Goal: Task Accomplishment & Management: Manage account settings

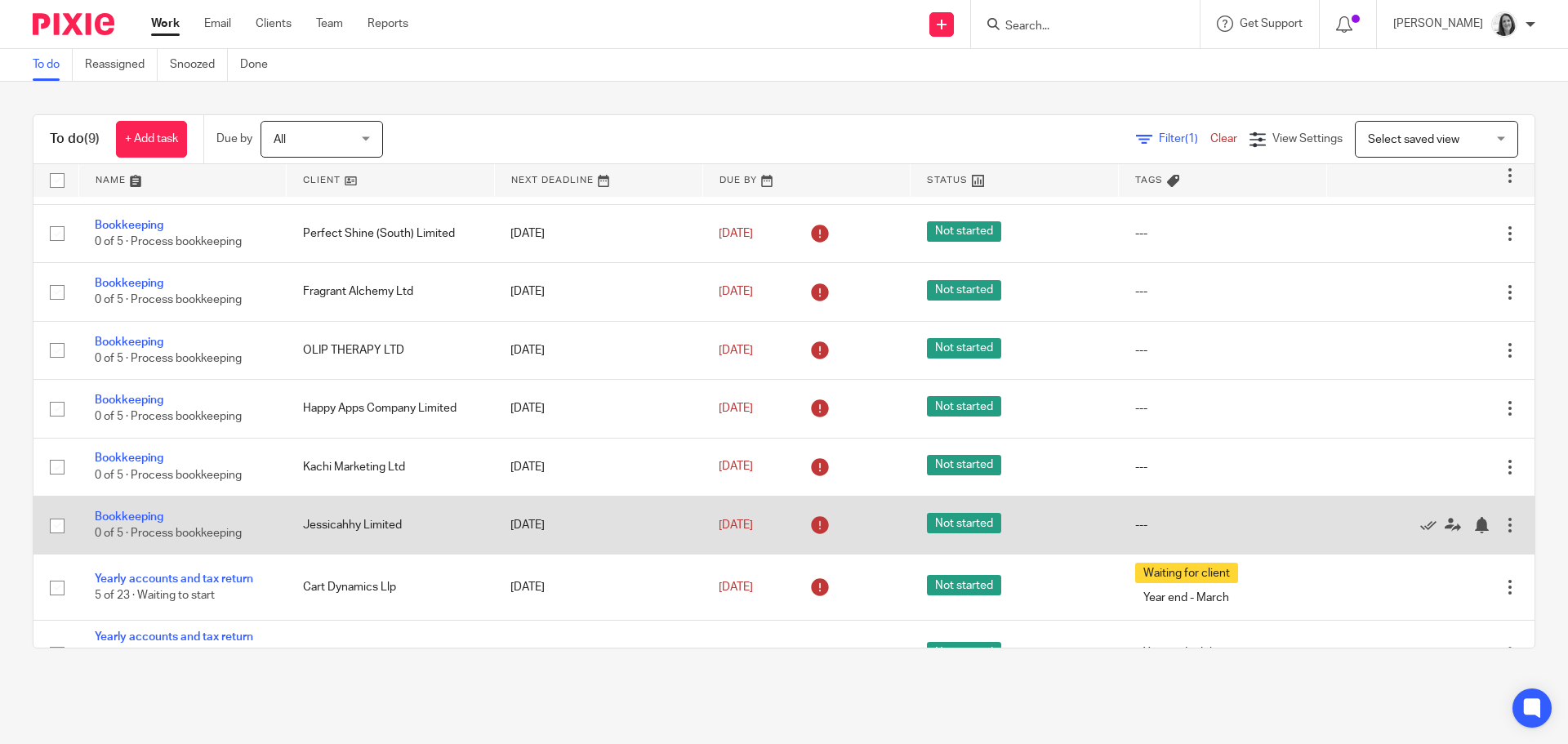
scroll to position [91, 0]
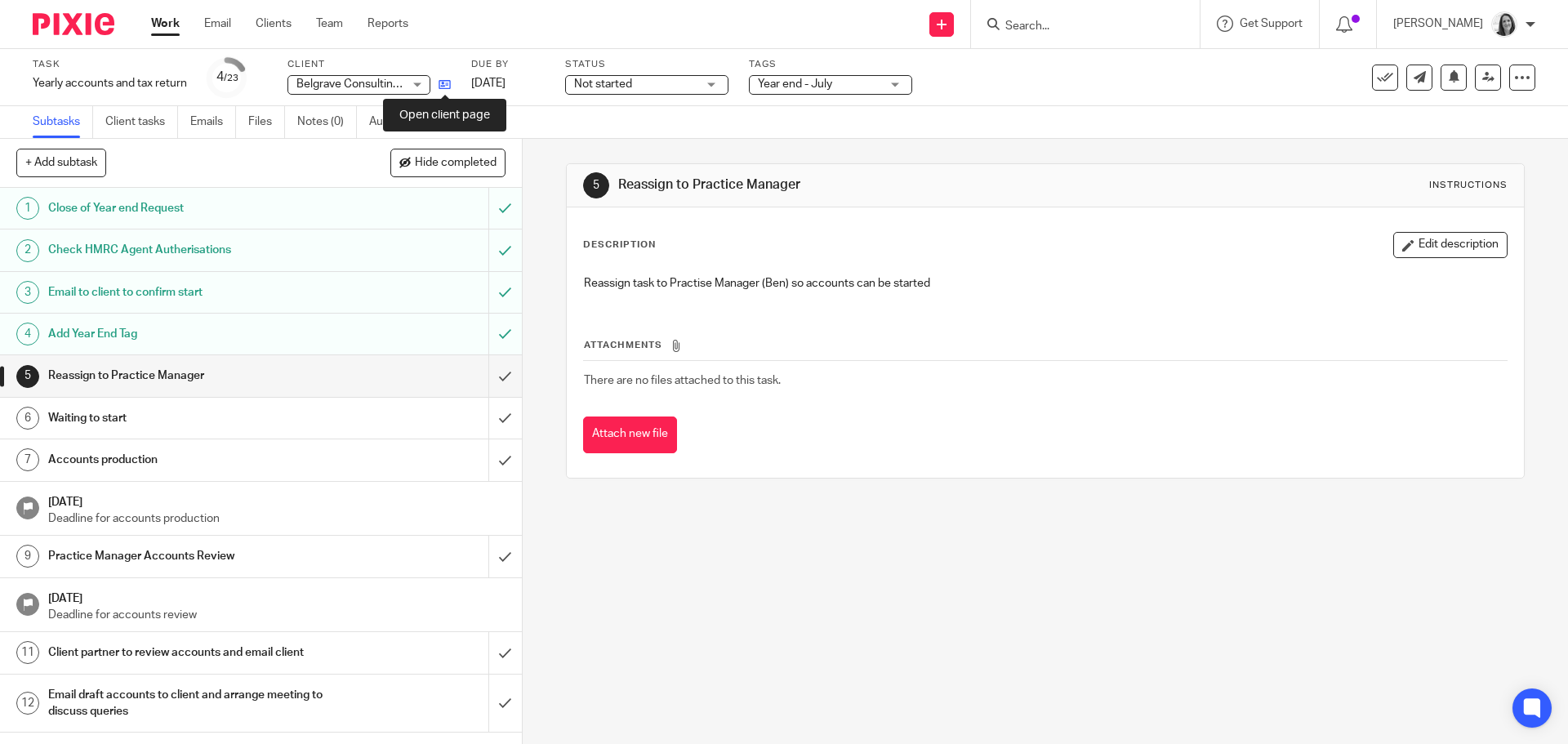
click at [451, 82] on icon at bounding box center [444, 84] width 13 height 13
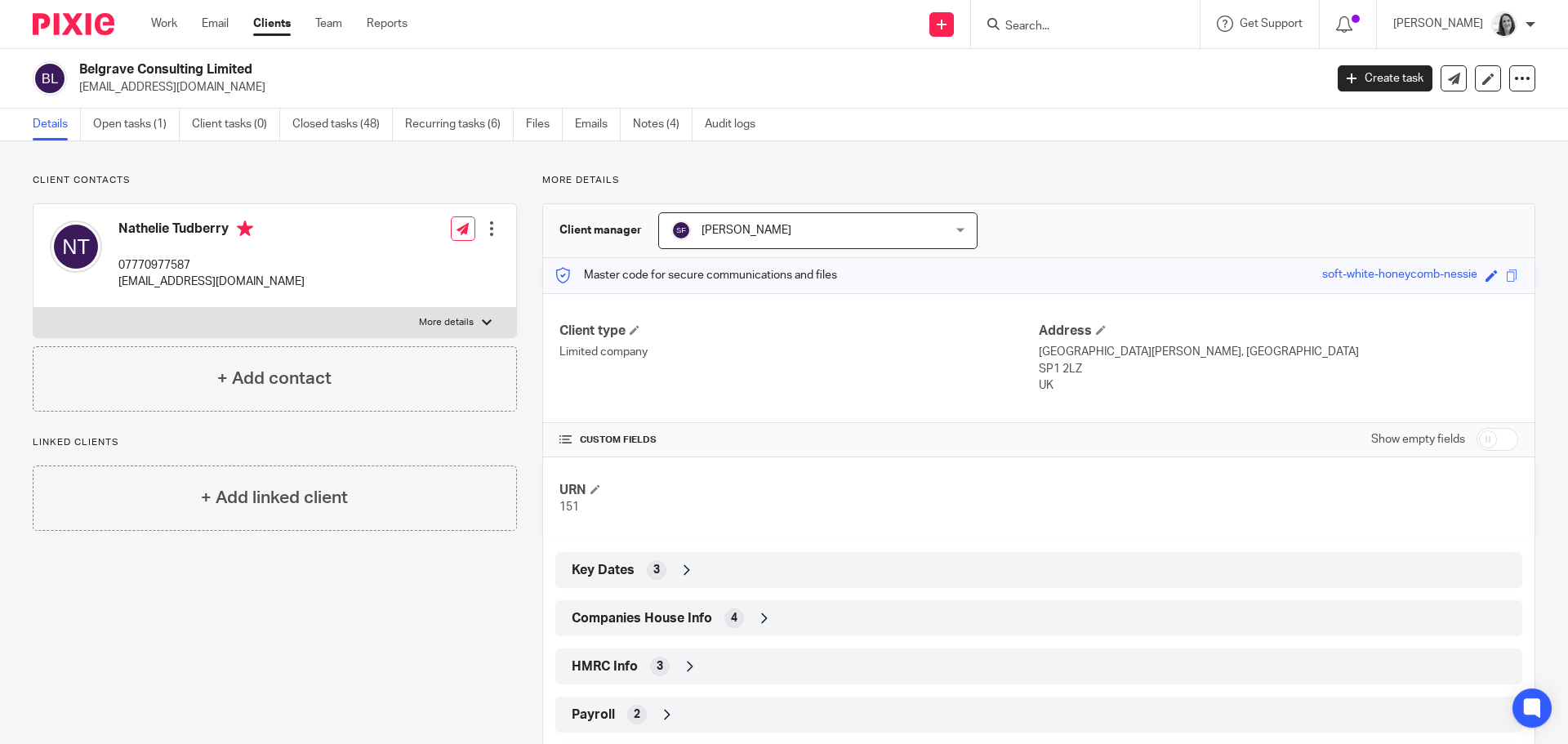
click at [747, 613] on div "Companies House Info 4" at bounding box center [1039, 618] width 942 height 28
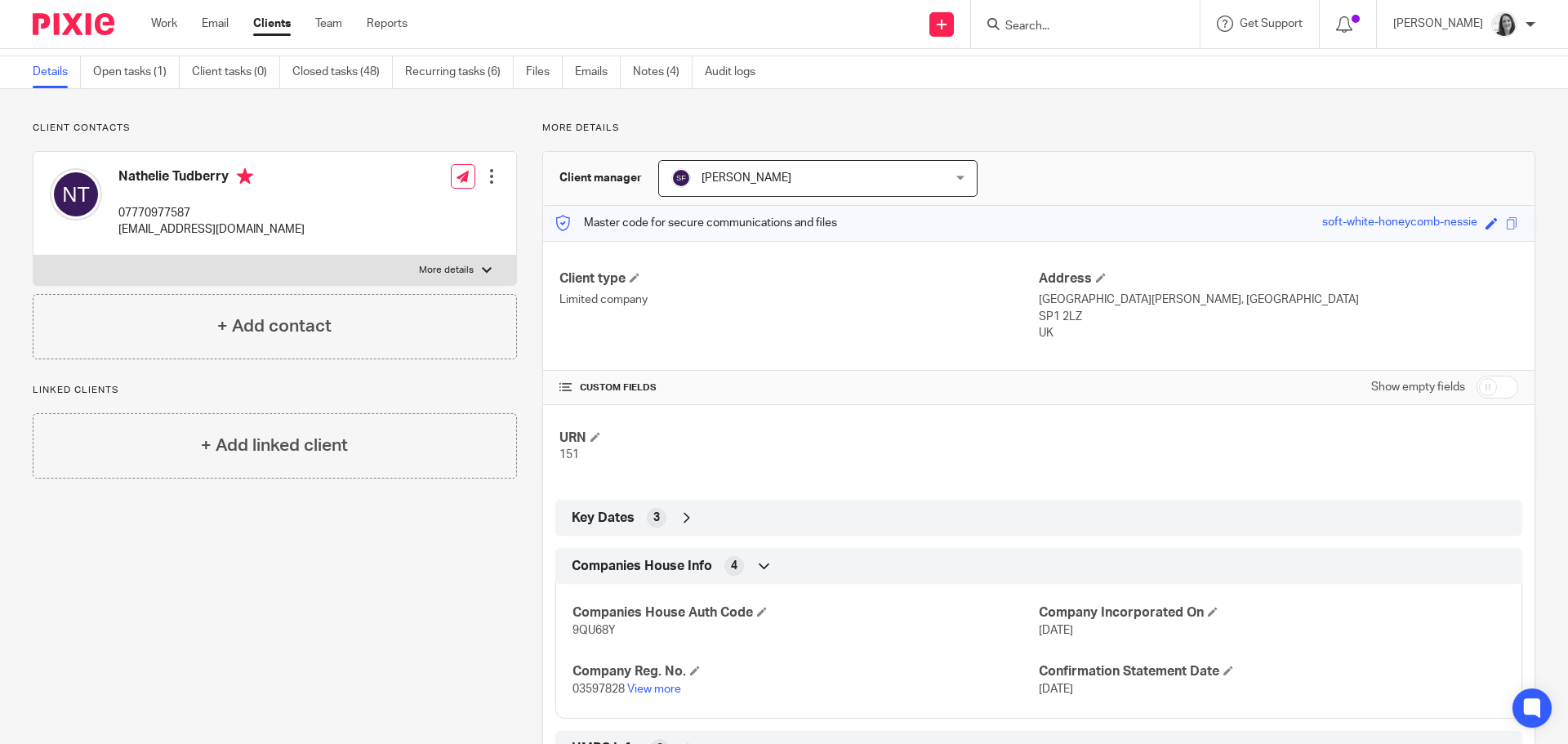
scroll to position [82, 0]
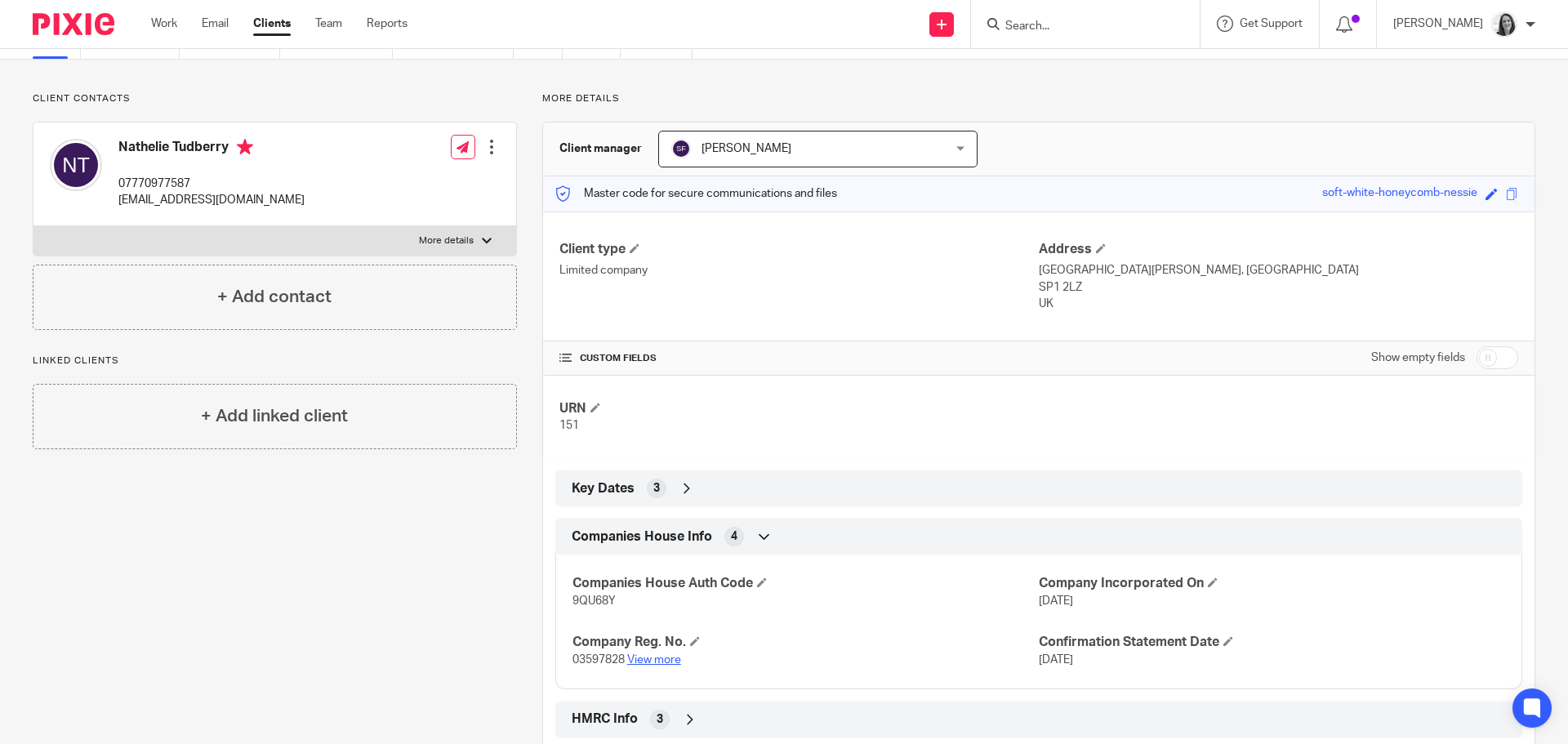
click at [663, 661] on link "View more" at bounding box center [654, 660] width 54 height 12
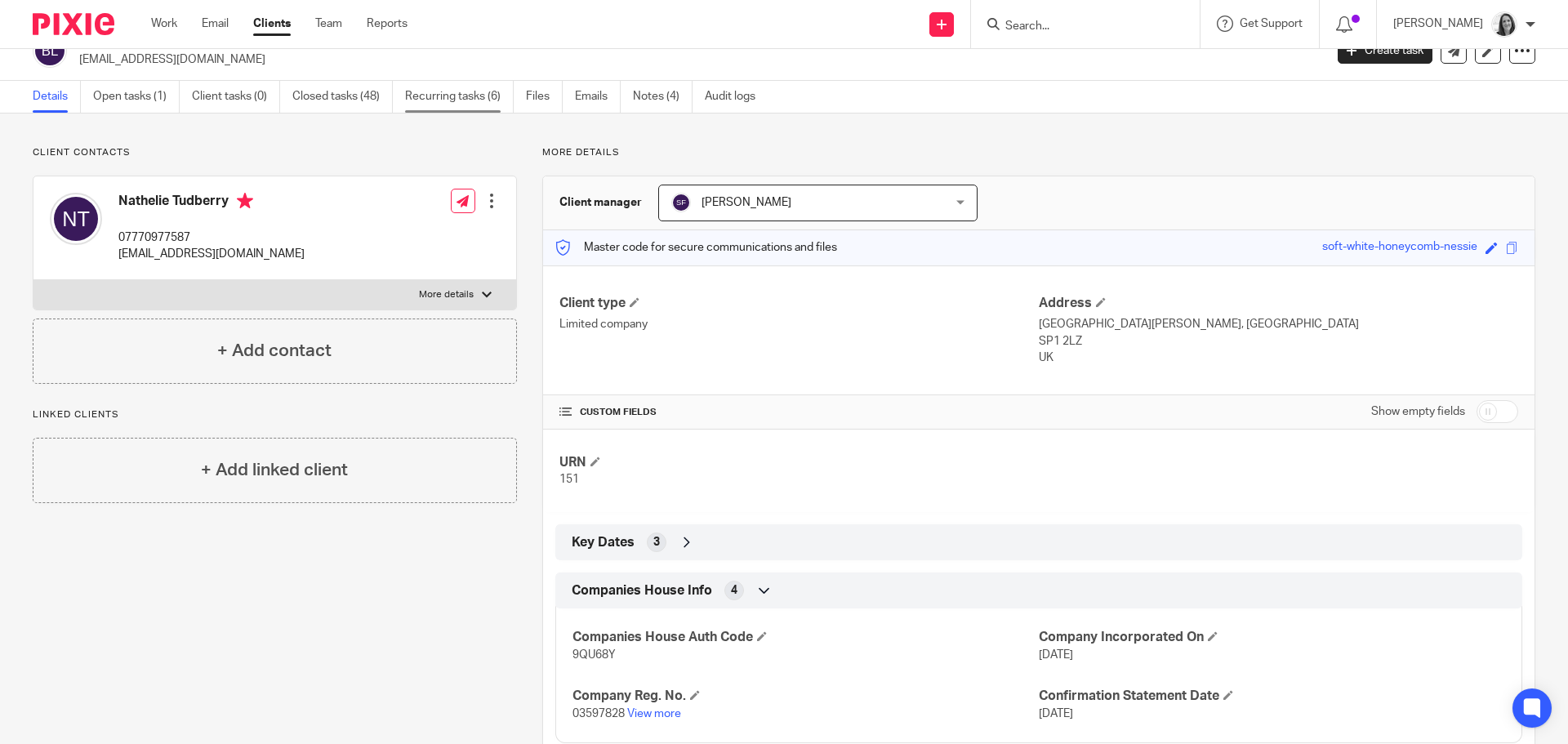
scroll to position [0, 0]
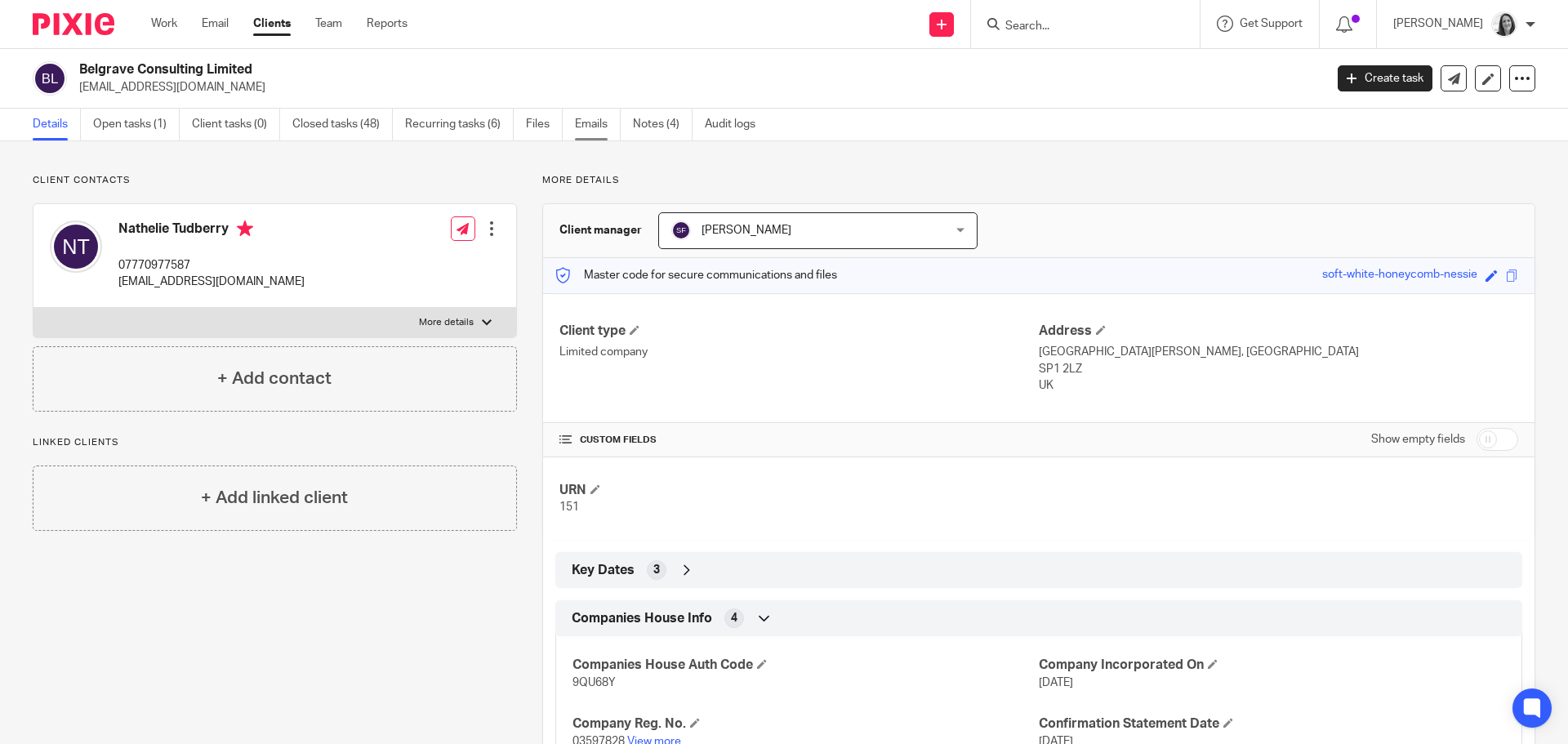
click at [594, 128] on link "Emails" at bounding box center [597, 125] width 45 height 32
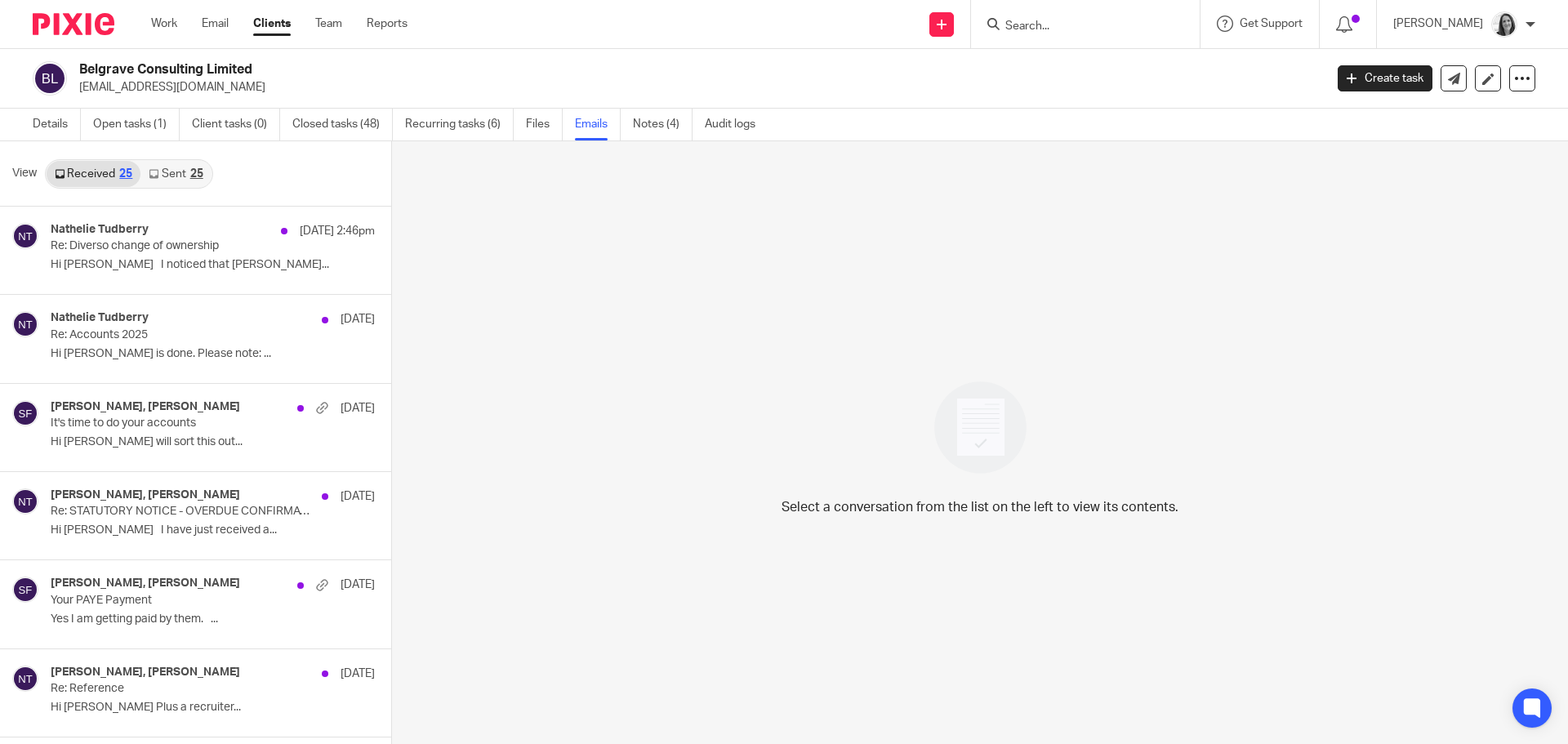
click at [186, 179] on link "Sent 25" at bounding box center [175, 174] width 70 height 26
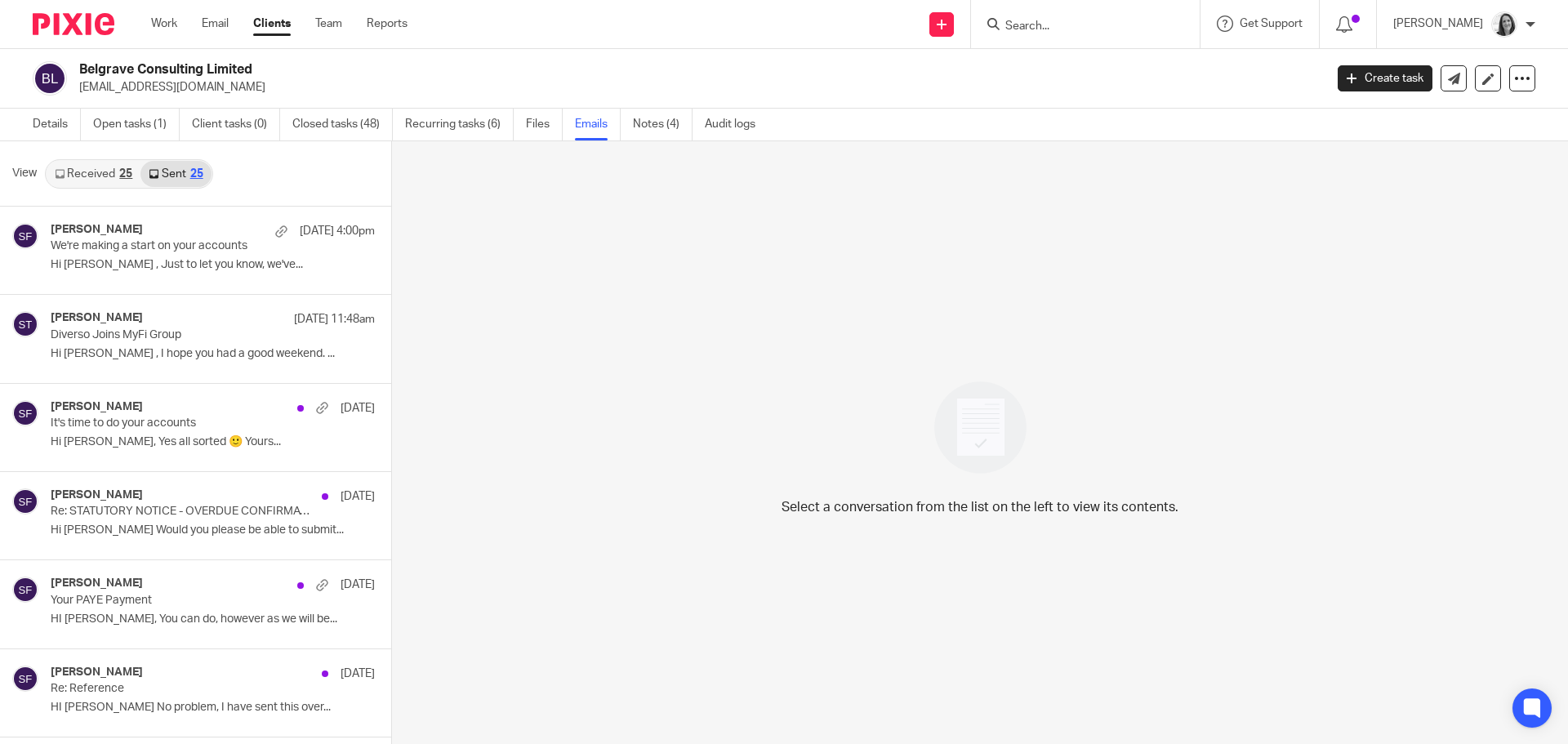
scroll to position [3, 0]
